Goal: Book appointment/travel/reservation

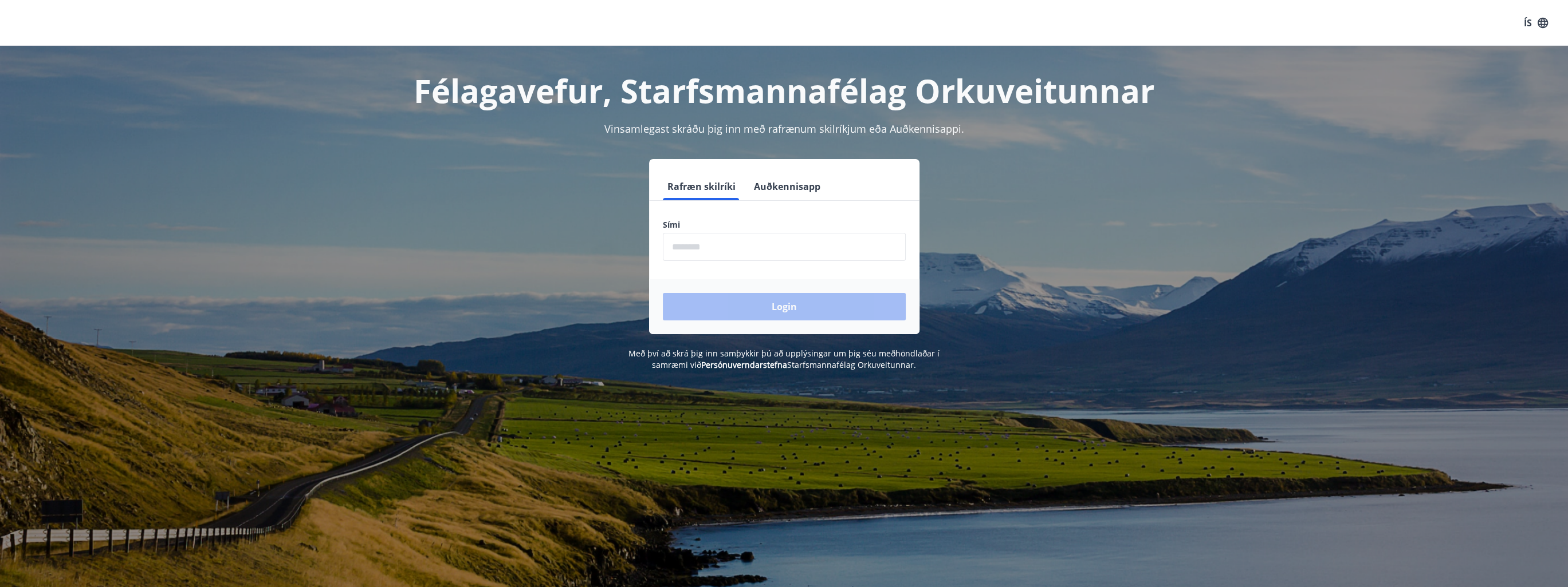
click at [704, 249] on input "phone" at bounding box center [784, 247] width 243 height 28
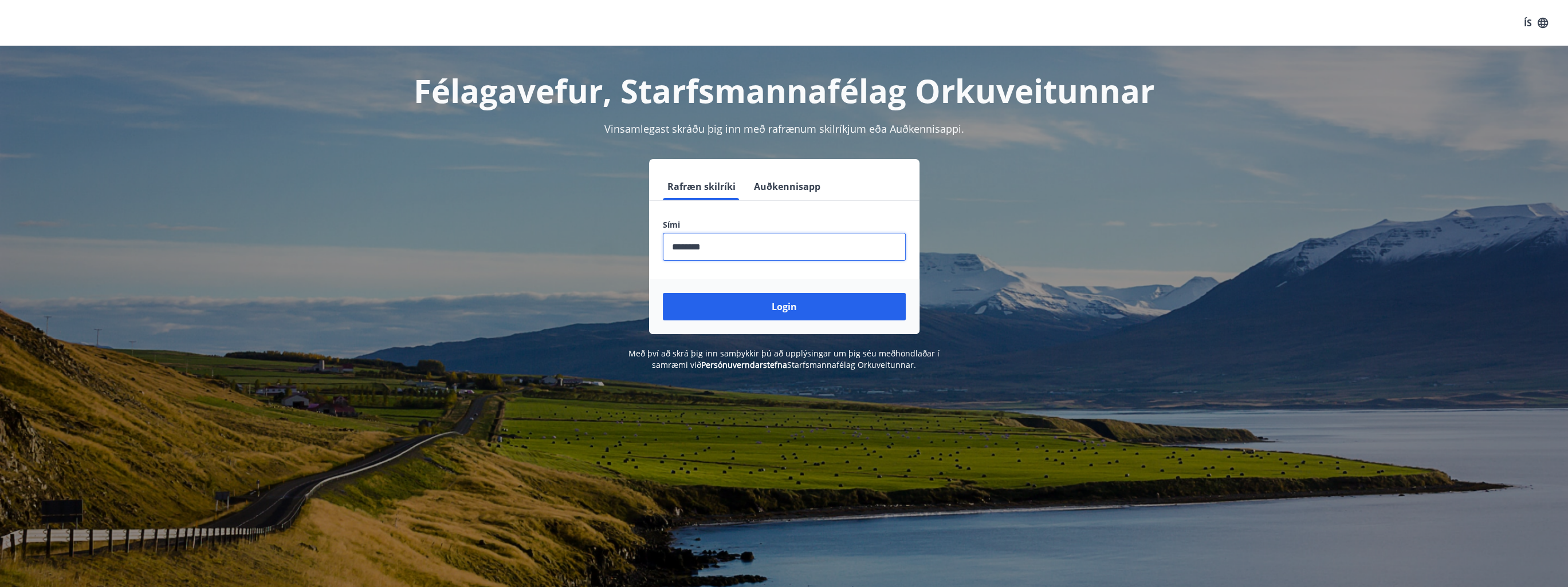
type input "********"
click at [663, 294] on button "Login" at bounding box center [784, 307] width 243 height 27
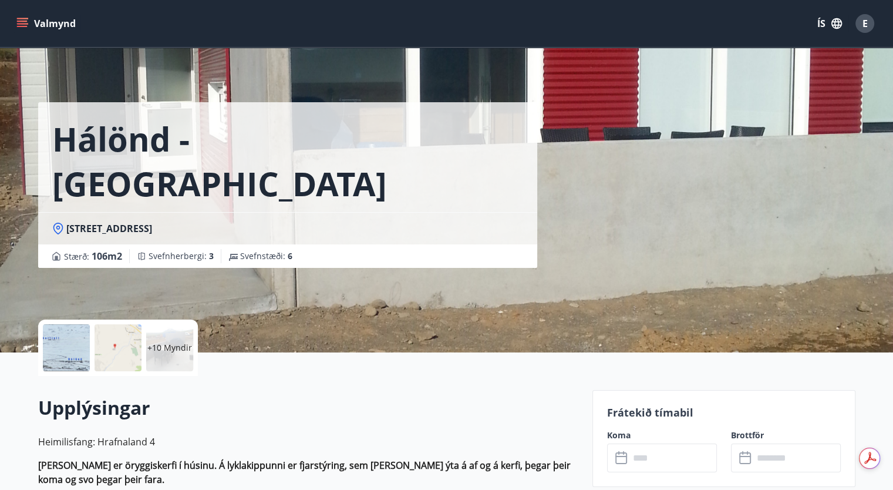
click at [16, 28] on icon "menu" at bounding box center [22, 24] width 12 height 12
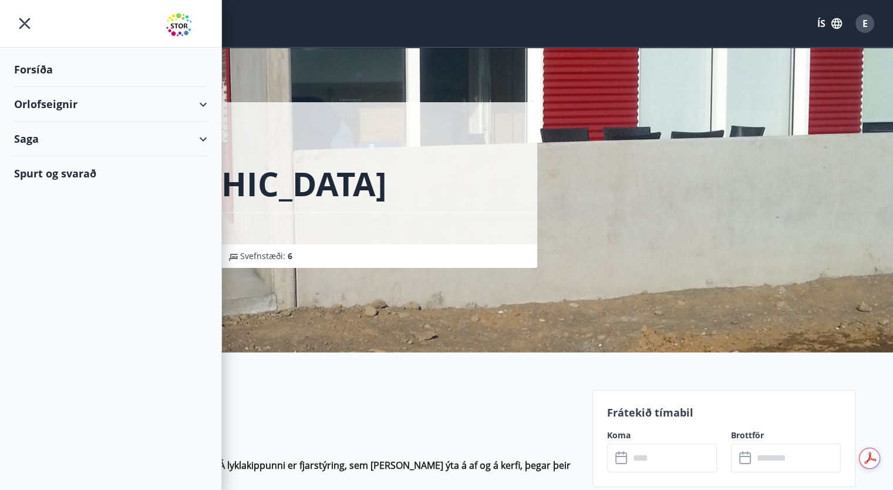
click at [205, 107] on div "Orlofseignir" at bounding box center [110, 104] width 193 height 35
click at [56, 136] on div "Framboð" at bounding box center [110, 134] width 174 height 25
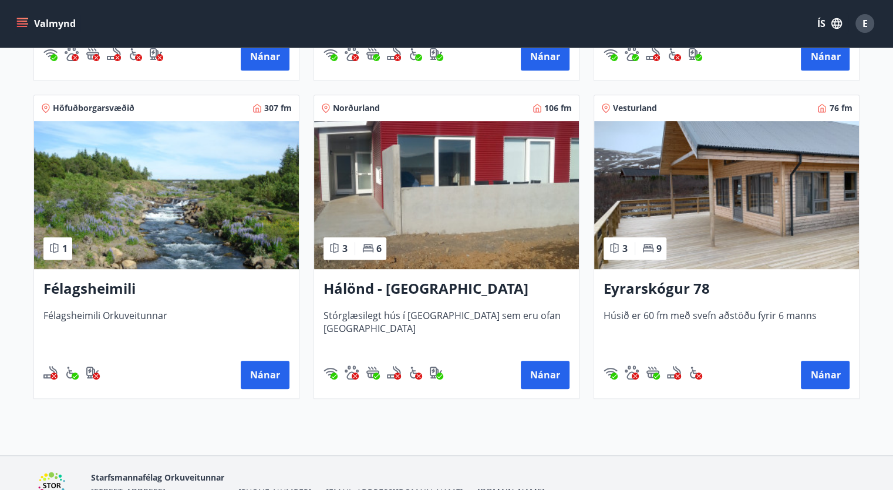
scroll to position [498, 0]
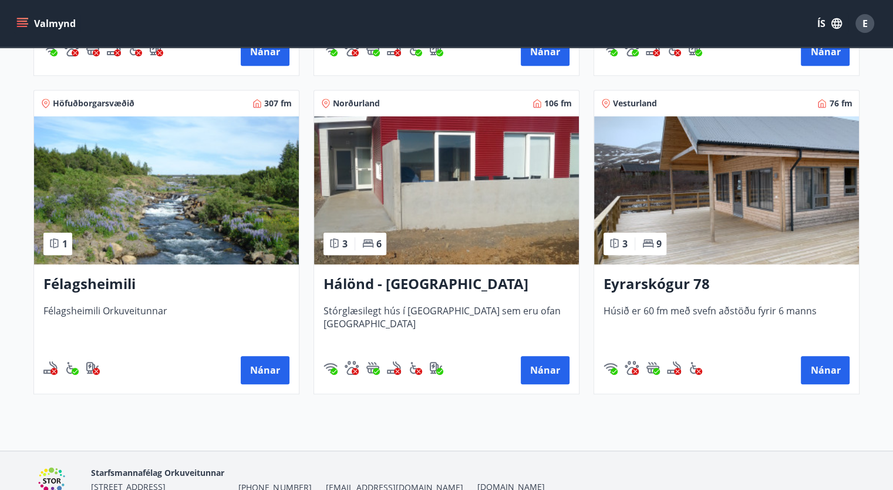
click at [751, 231] on img at bounding box center [726, 190] width 265 height 148
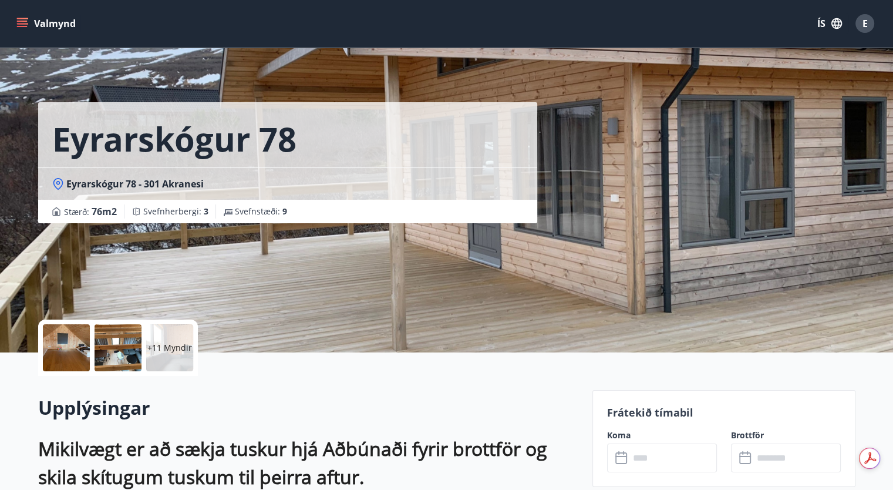
click at [80, 352] on div at bounding box center [66, 347] width 47 height 47
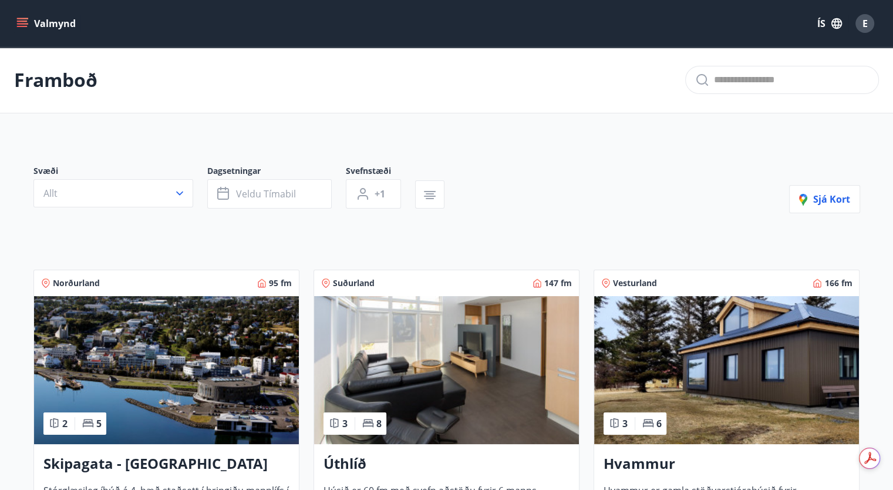
click at [457, 332] on img at bounding box center [446, 370] width 265 height 148
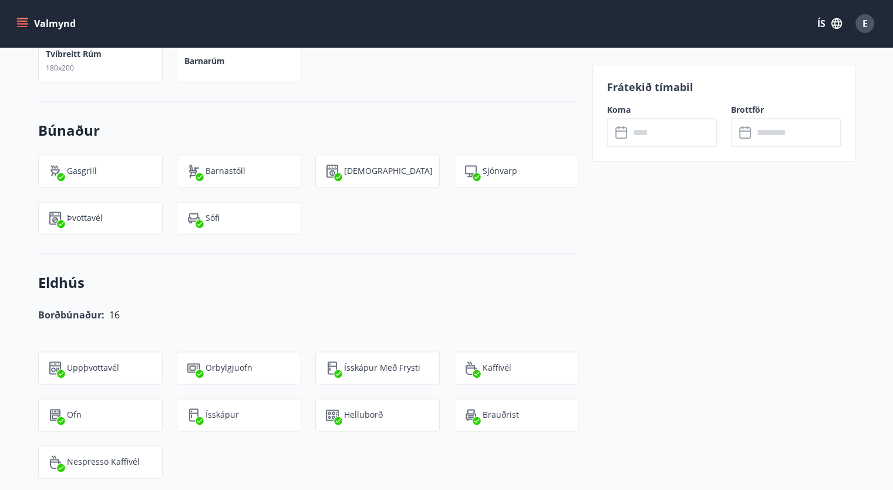
scroll to position [1456, 0]
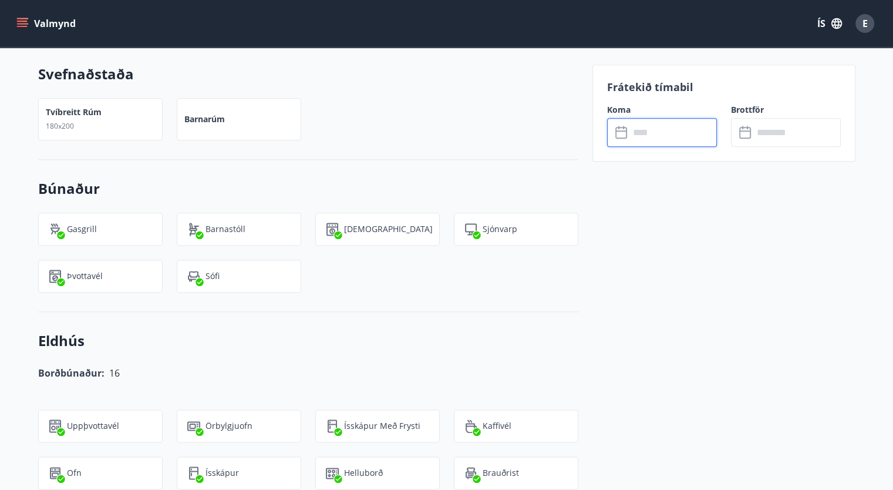
click at [659, 133] on input "text" at bounding box center [672, 132] width 87 height 29
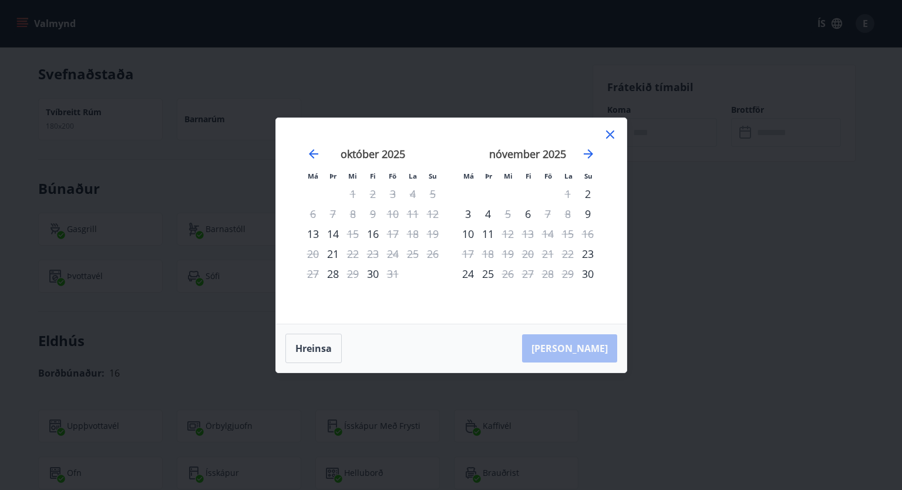
click at [521, 79] on div "Má Þr Mi Fi Fö La Su Má Þr Mi Fi Fö La Su september 2025 1 2 3 4 5 6 7 8 9 10 1…" at bounding box center [451, 245] width 902 height 490
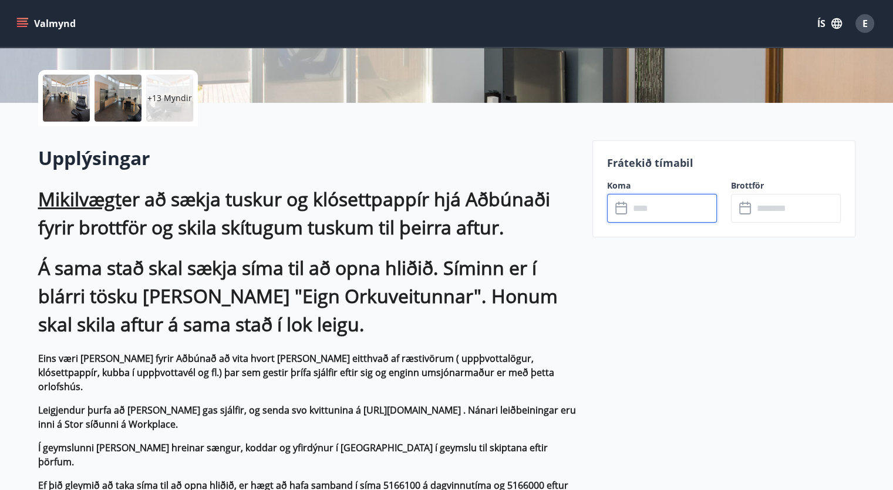
scroll to position [0, 0]
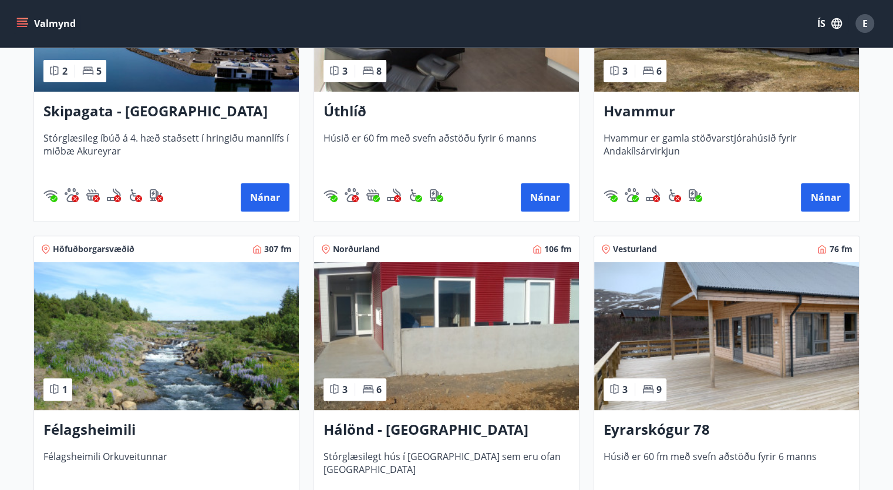
click at [709, 322] on img at bounding box center [726, 336] width 265 height 148
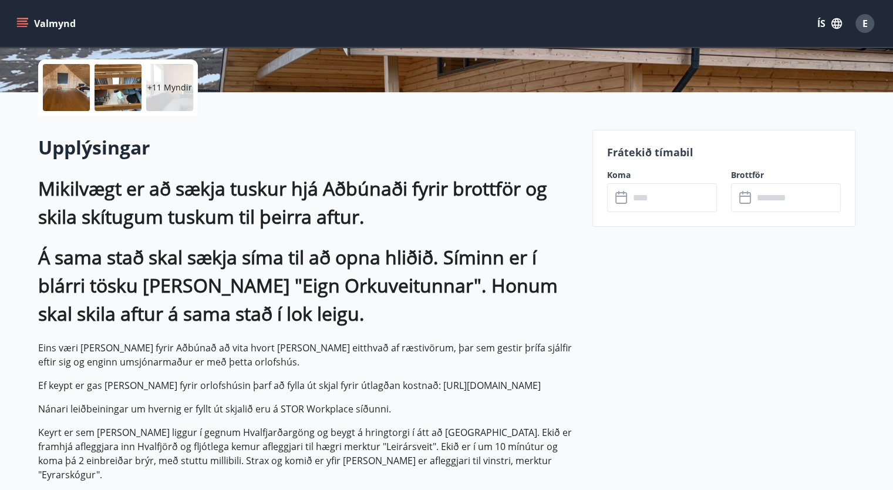
scroll to position [293, 0]
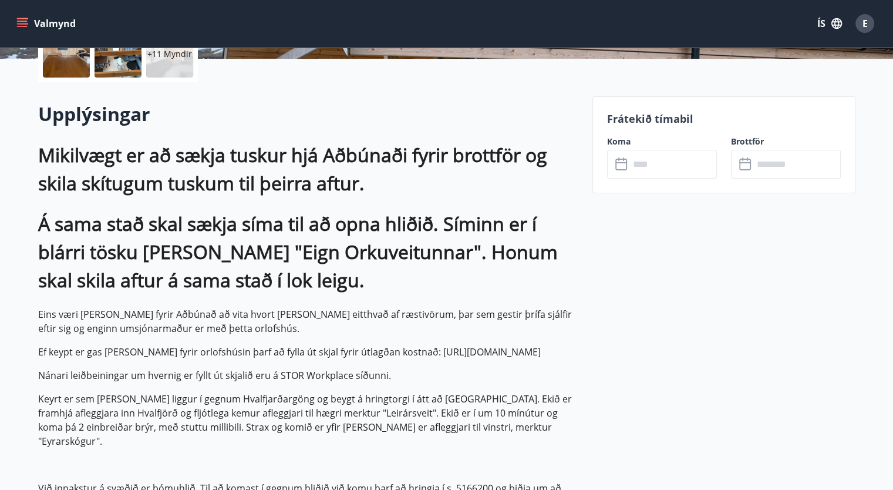
click at [636, 163] on input "text" at bounding box center [672, 164] width 87 height 29
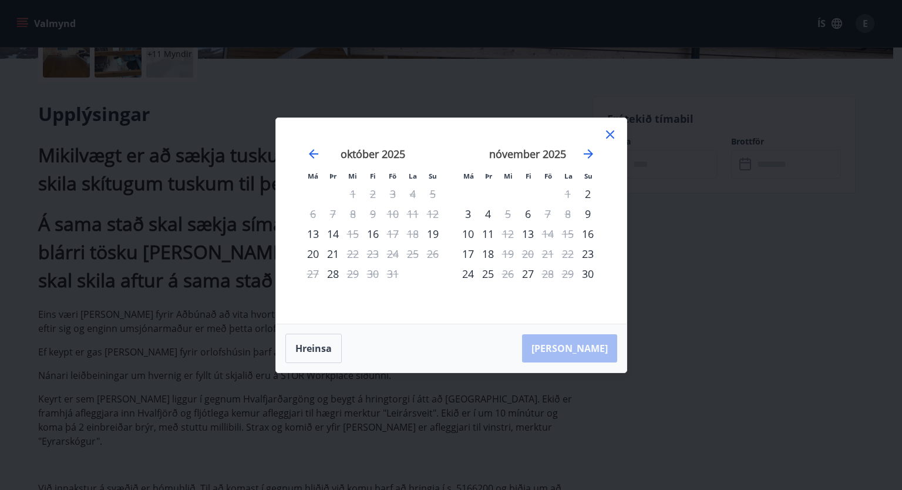
click at [612, 133] on icon at bounding box center [610, 134] width 14 height 14
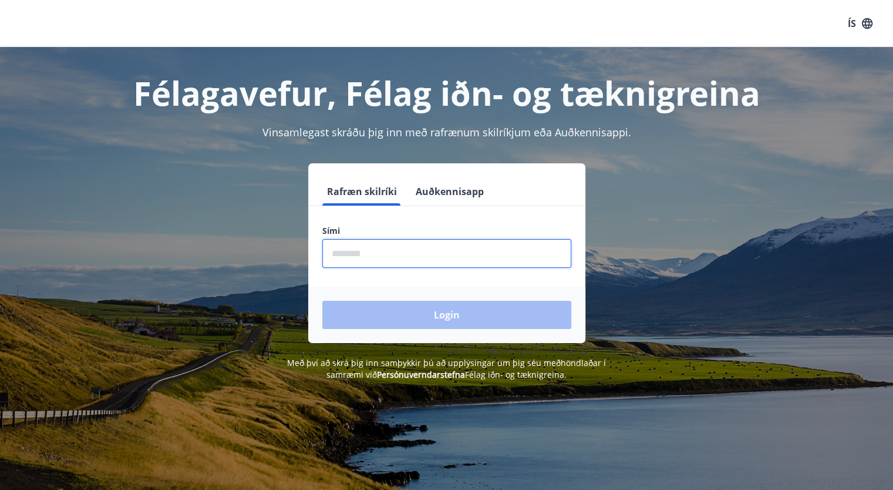
click at [370, 259] on input "phone" at bounding box center [446, 253] width 249 height 29
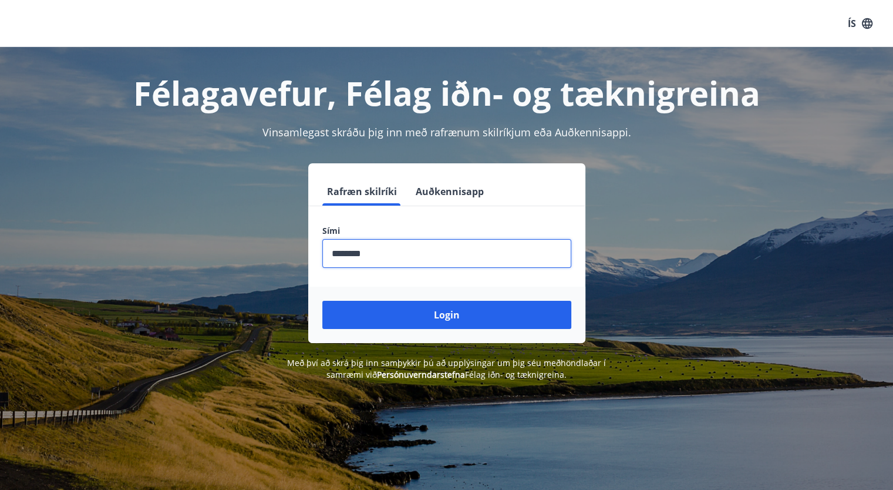
type input "********"
click at [322, 301] on button "Login" at bounding box center [446, 315] width 249 height 28
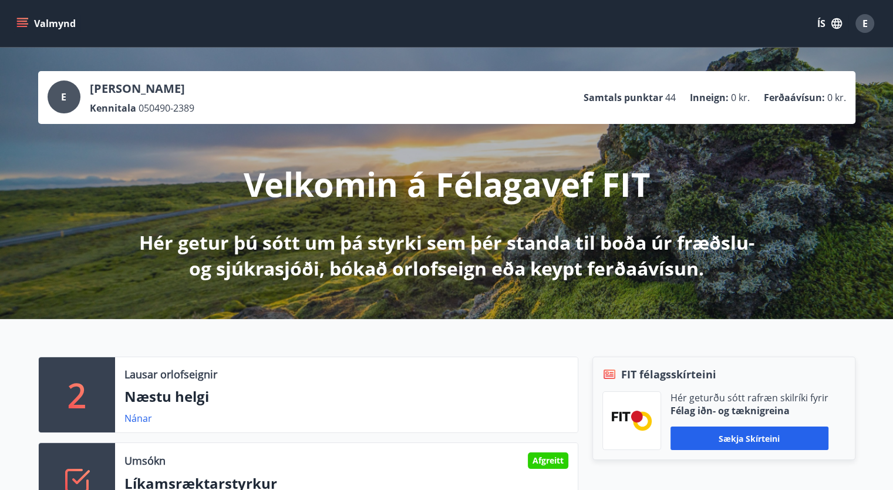
click at [27, 20] on icon "menu" at bounding box center [22, 24] width 12 height 12
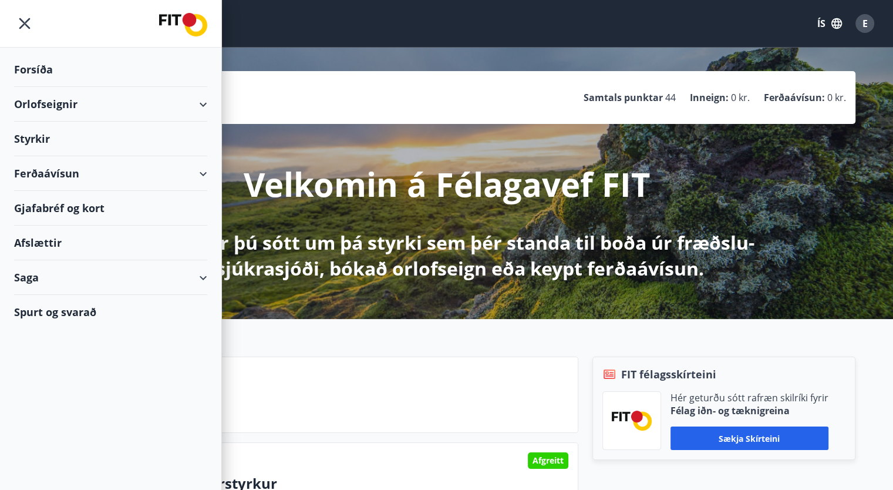
click at [198, 104] on div "Orlofseignir" at bounding box center [110, 104] width 193 height 35
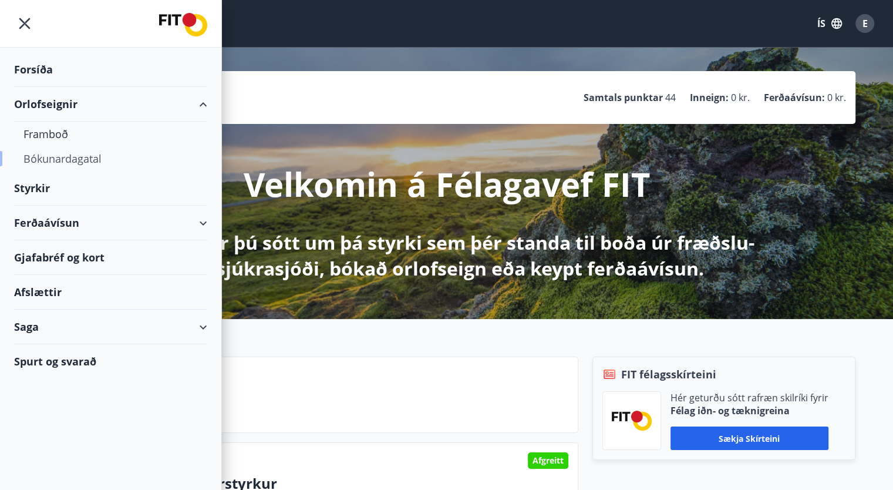
click at [75, 162] on div "Bókunardagatal" at bounding box center [110, 158] width 174 height 25
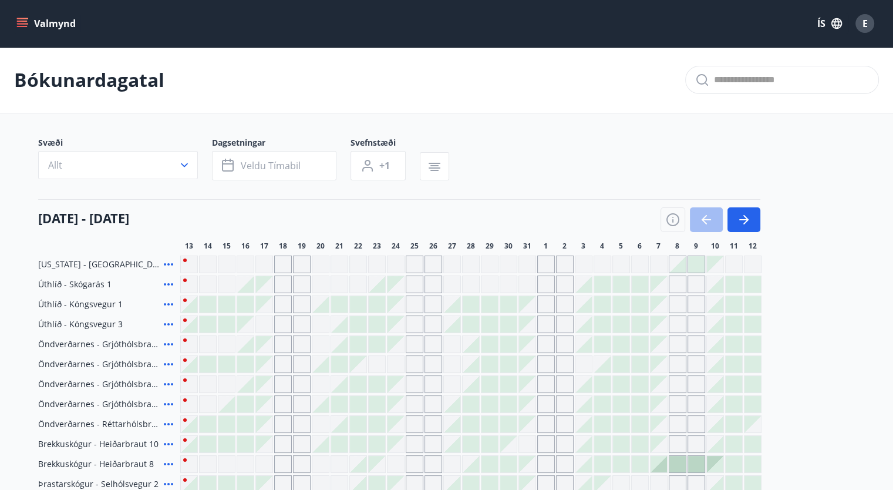
click at [23, 26] on icon "menu" at bounding box center [22, 26] width 11 height 1
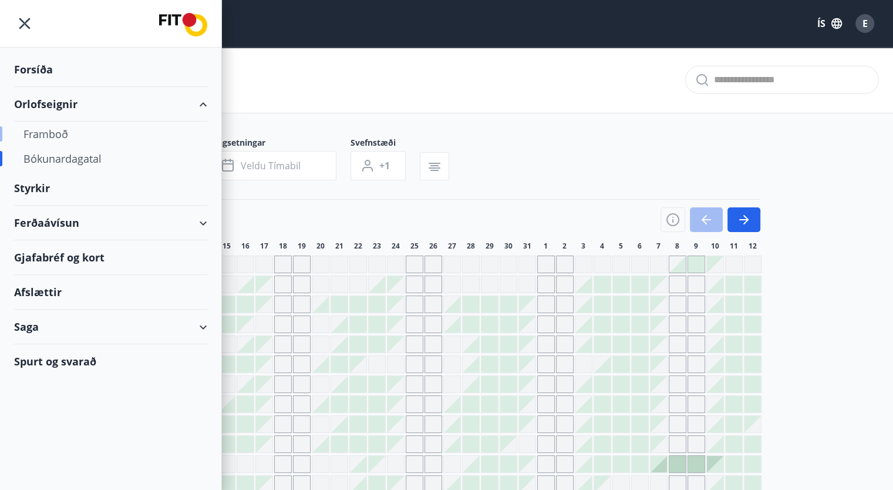
click at [55, 135] on div "Framboð" at bounding box center [110, 134] width 174 height 25
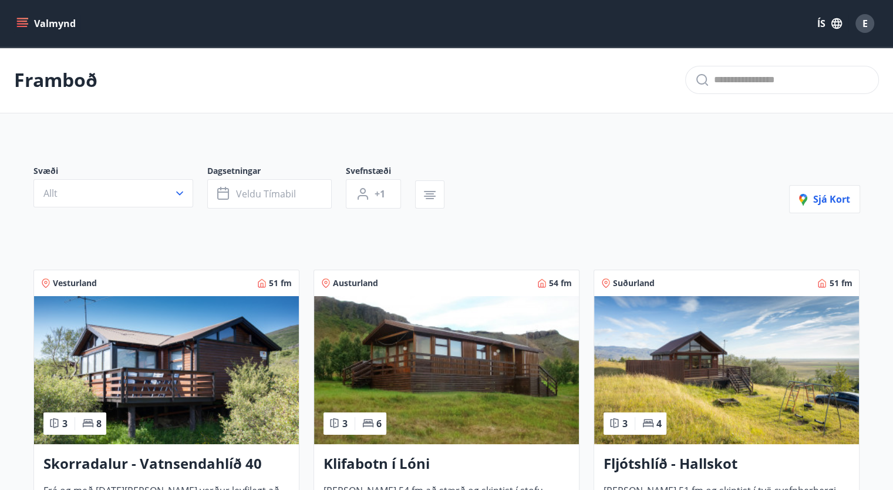
click at [19, 25] on icon "menu" at bounding box center [22, 24] width 12 height 12
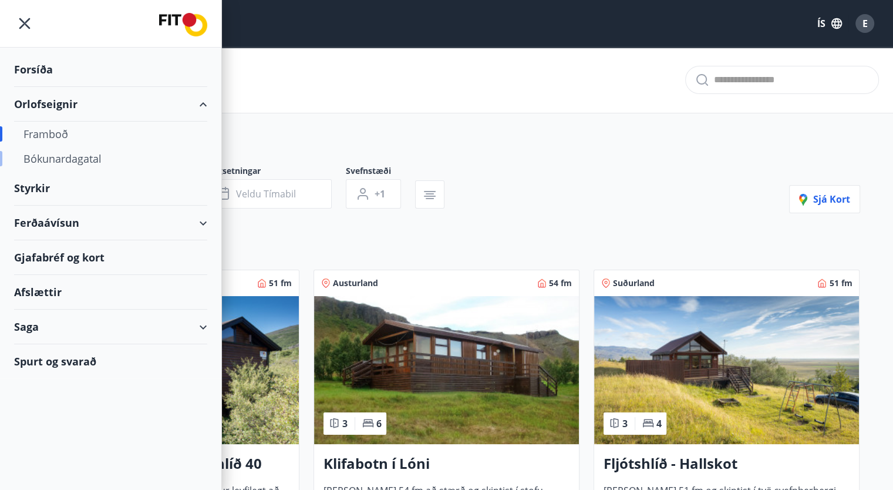
click at [90, 158] on div "Bókunardagatal" at bounding box center [110, 158] width 174 height 25
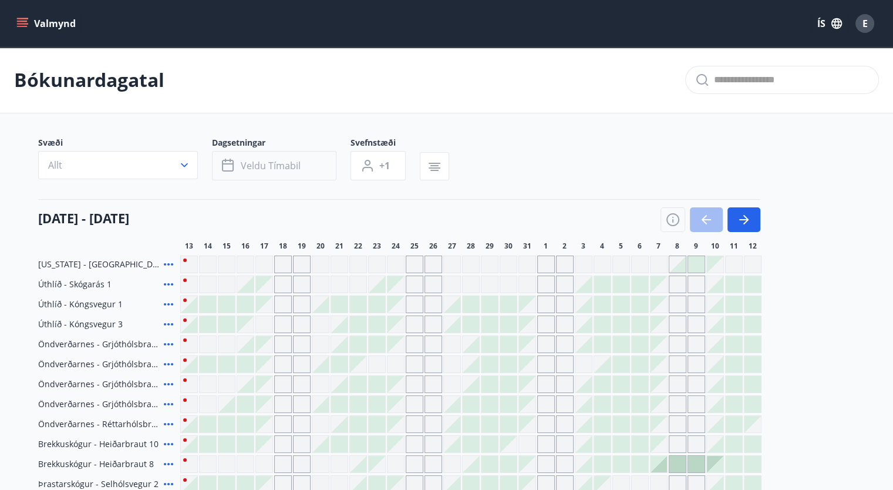
click at [293, 166] on span "Veldu tímabil" at bounding box center [271, 165] width 60 height 13
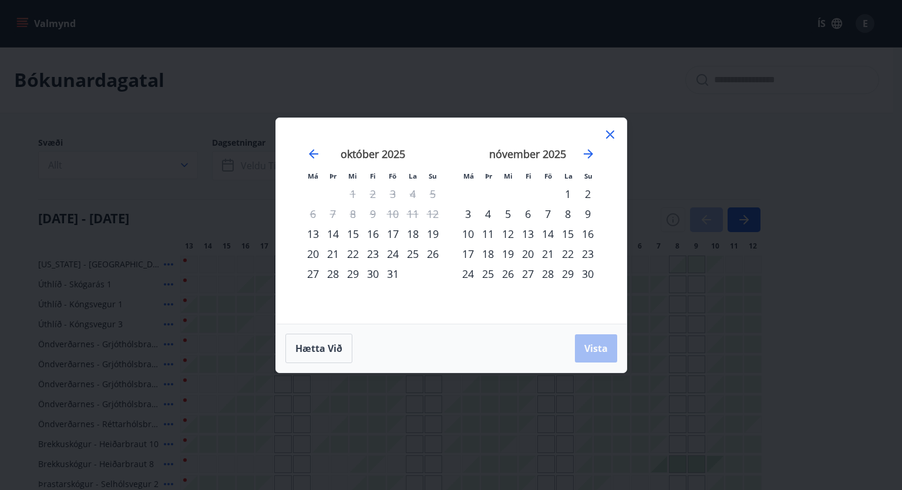
click at [373, 254] on div "23" at bounding box center [373, 254] width 20 height 20
click at [335, 275] on div "28" at bounding box center [333, 274] width 20 height 20
click at [594, 343] on span "Vista" at bounding box center [595, 348] width 23 height 13
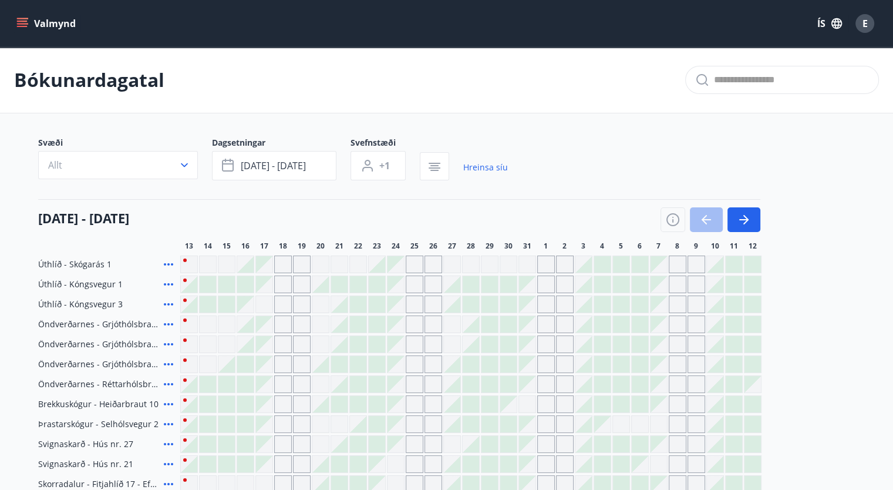
click at [165, 265] on icon at bounding box center [168, 264] width 14 height 14
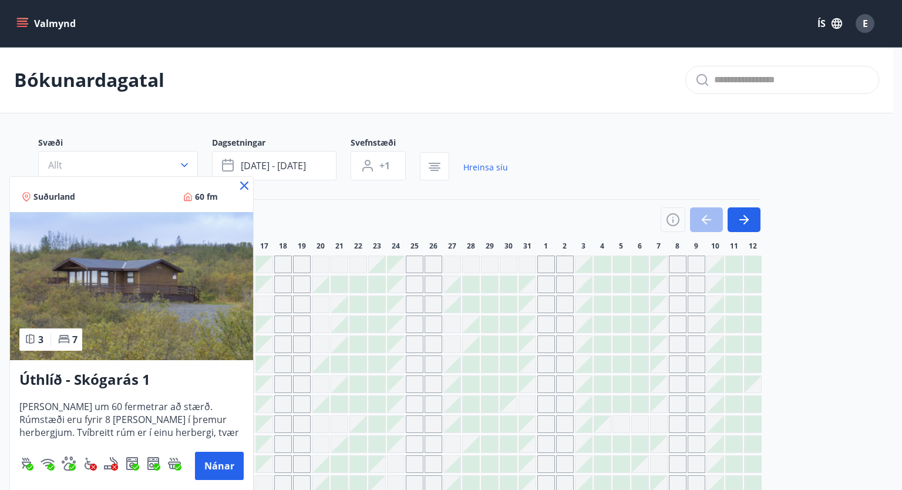
click at [244, 186] on icon at bounding box center [244, 185] width 8 height 8
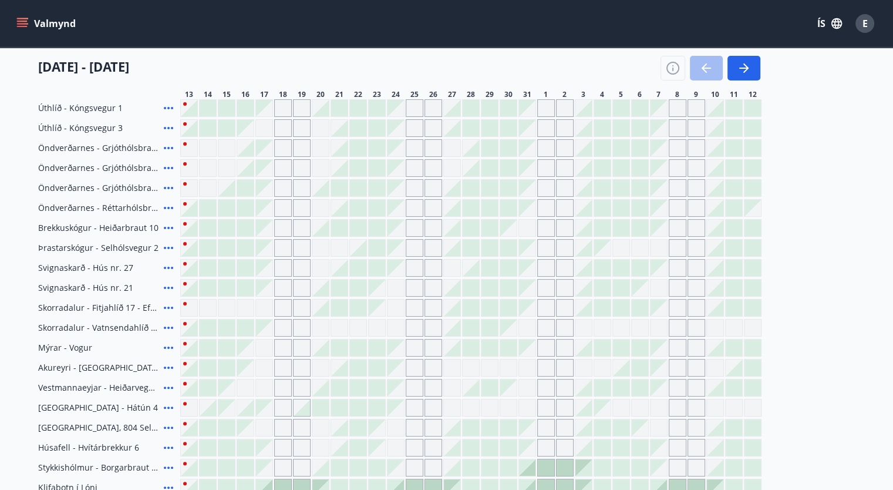
scroll to position [293, 0]
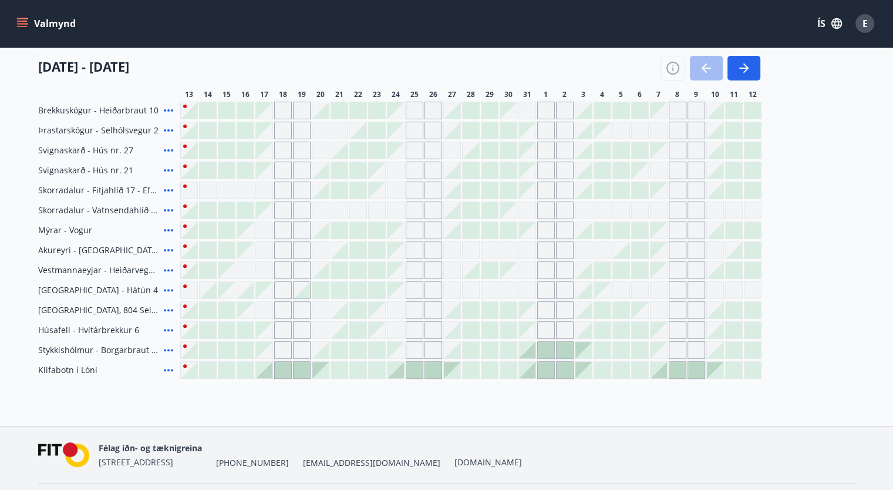
click at [168, 372] on icon at bounding box center [168, 370] width 14 height 14
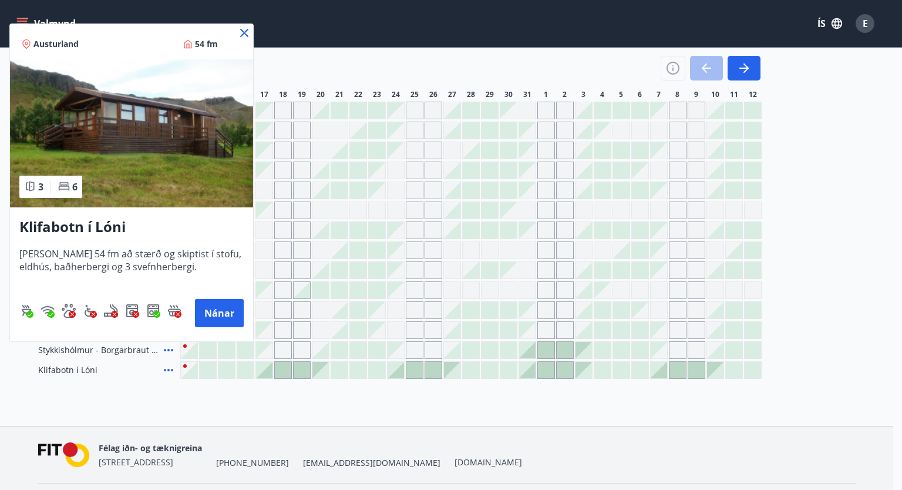
click at [243, 30] on icon at bounding box center [244, 33] width 14 height 14
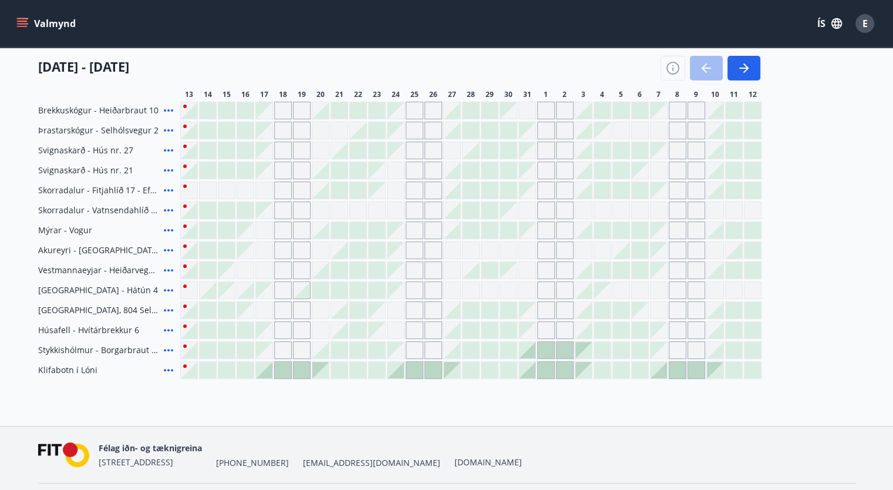
click at [22, 21] on icon "menu" at bounding box center [22, 21] width 11 height 1
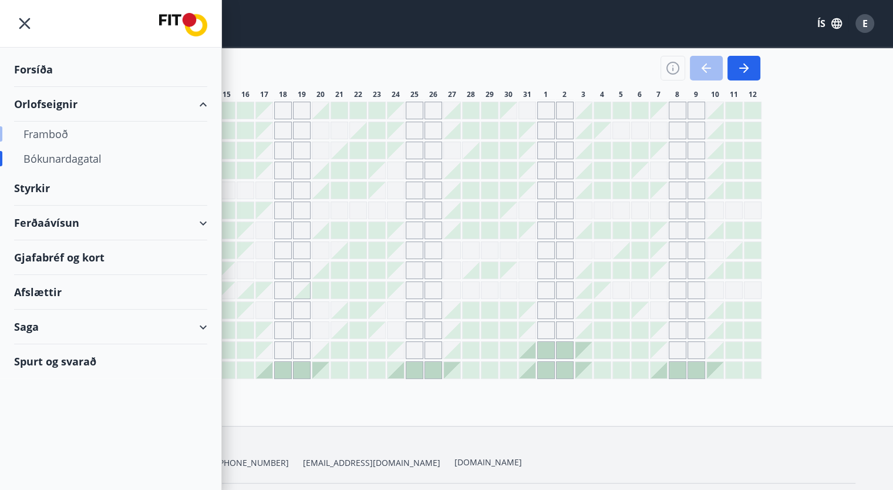
click at [48, 128] on div "Framboð" at bounding box center [110, 134] width 174 height 25
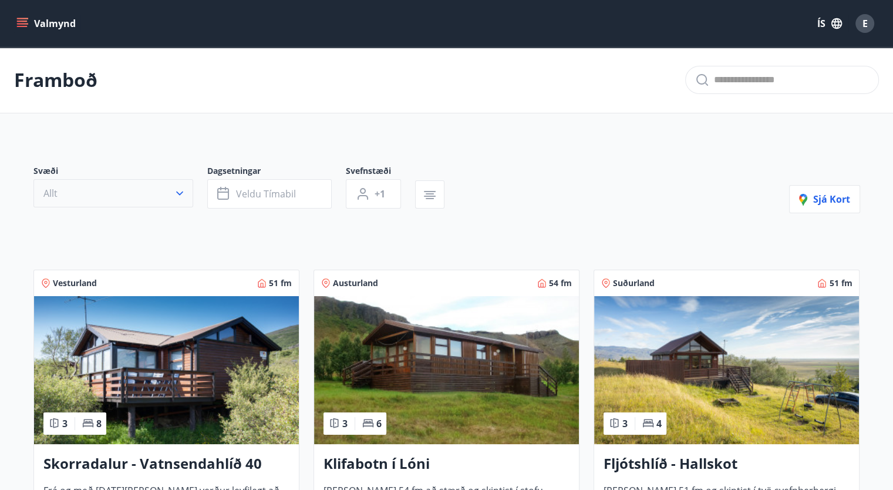
click at [182, 193] on icon "button" at bounding box center [180, 193] width 12 height 12
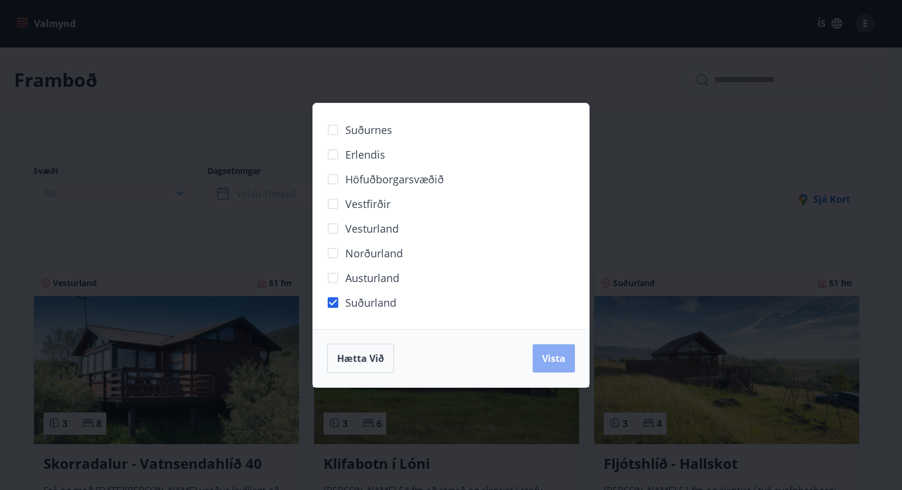
click at [554, 359] on span "Vista" at bounding box center [553, 358] width 23 height 13
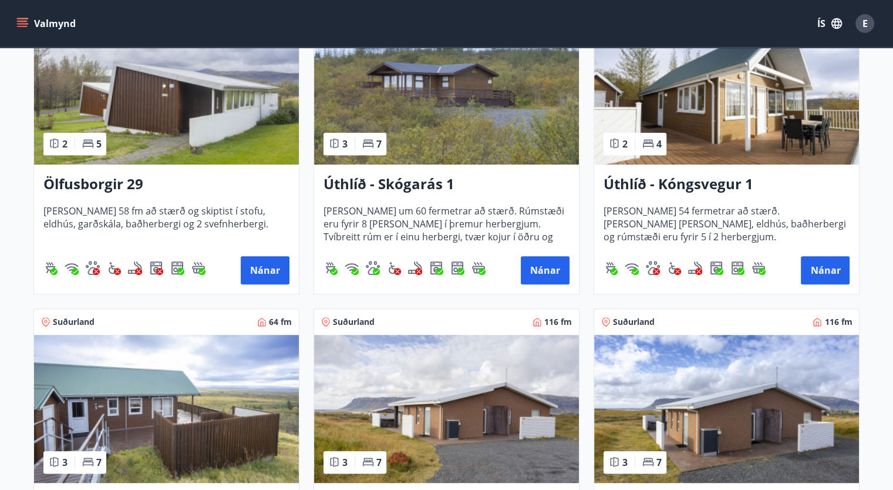
scroll to position [600, 0]
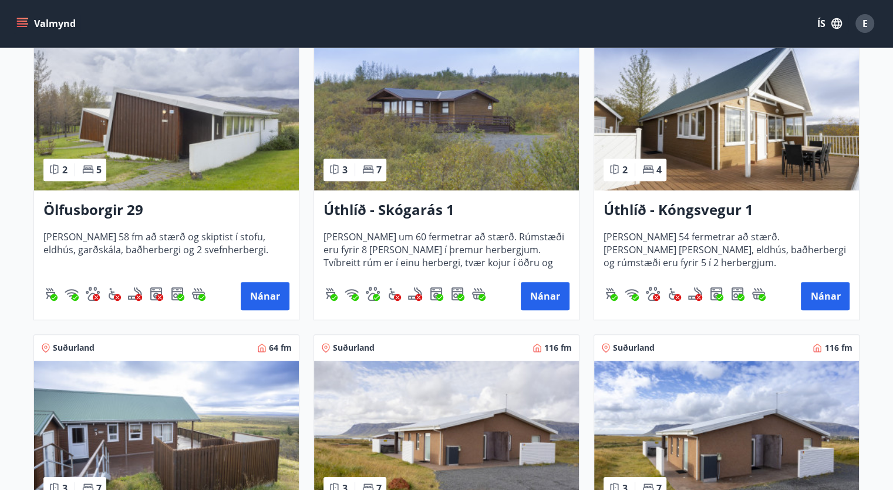
click at [699, 122] on img at bounding box center [726, 116] width 265 height 148
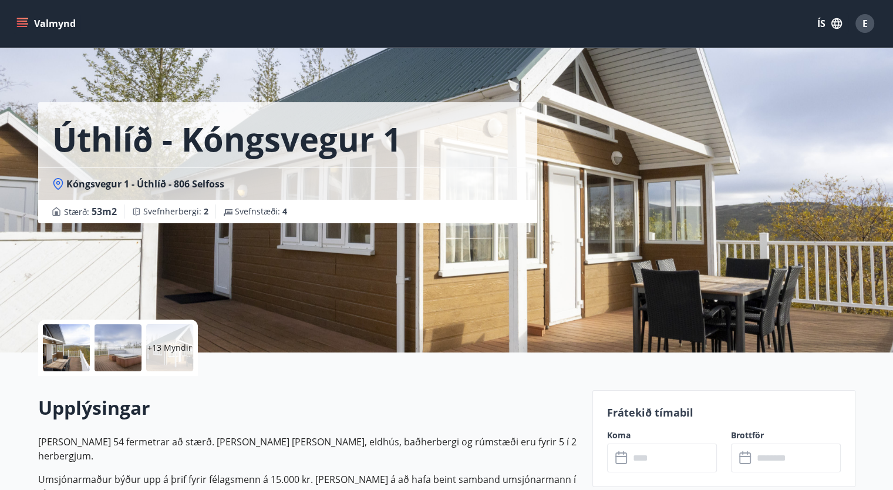
click at [161, 345] on p "+13 Myndir" at bounding box center [169, 348] width 45 height 12
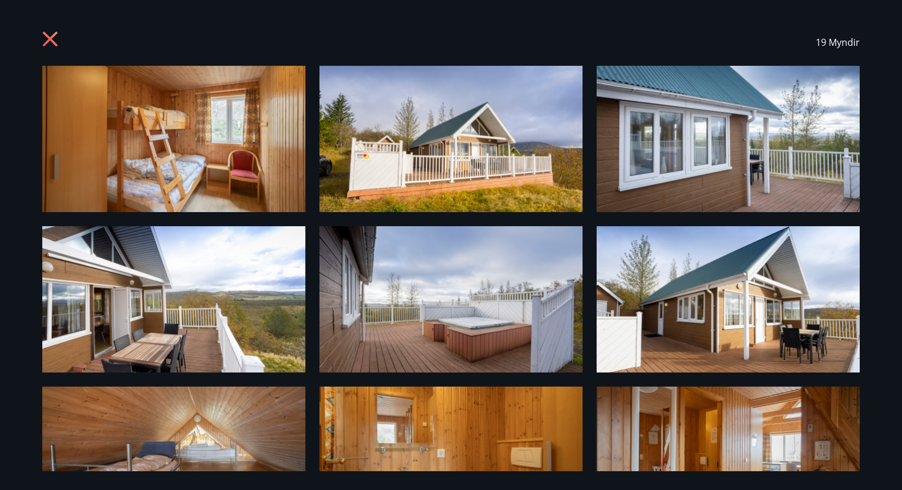
click at [43, 39] on icon at bounding box center [51, 40] width 19 height 19
